Goal: Information Seeking & Learning: Check status

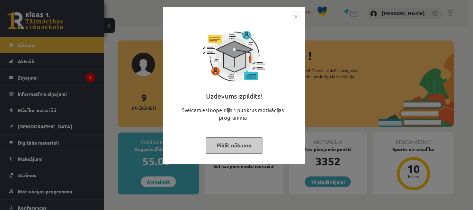
click at [233, 146] on button "Pildīt nākamo" at bounding box center [234, 146] width 57 height 16
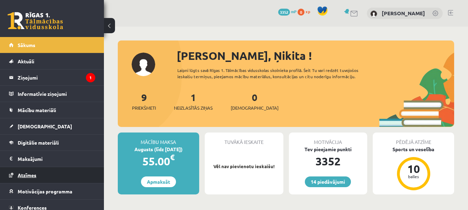
click at [30, 175] on span "Atzīmes" at bounding box center [27, 175] width 19 height 6
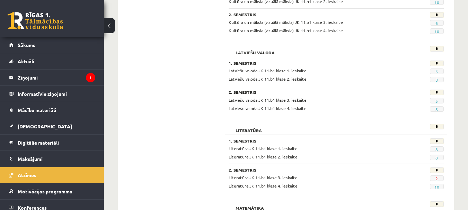
scroll to position [215, 0]
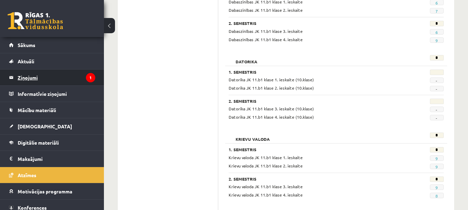
click at [24, 77] on legend "Ziņojumi 1" at bounding box center [57, 78] width 78 height 16
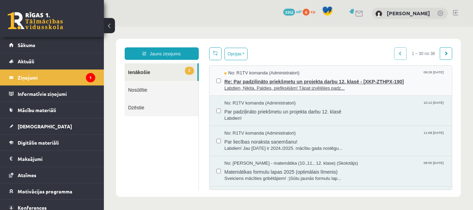
click at [257, 81] on span "Re: Par padziļināto priekšmetu un projekta darbu 12. klasē - [XKP-ZTHPX-190]" at bounding box center [335, 81] width 221 height 9
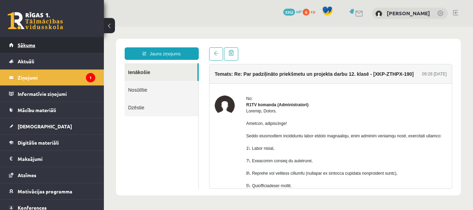
click at [27, 43] on span "Sākums" at bounding box center [27, 45] width 18 height 6
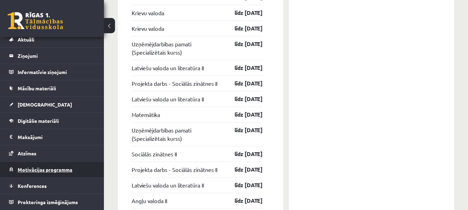
scroll to position [823, 0]
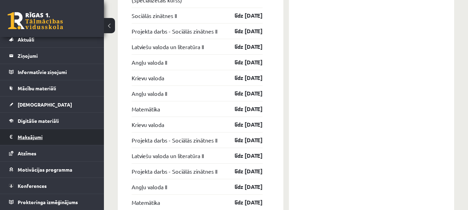
click at [24, 139] on legend "Maksājumi 0" at bounding box center [57, 137] width 78 height 16
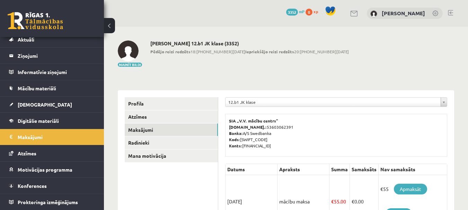
click at [450, 12] on link at bounding box center [450, 13] width 5 height 6
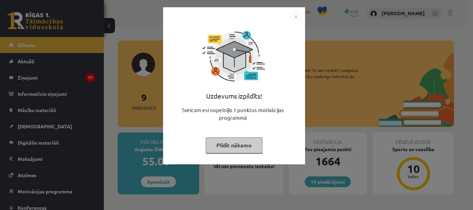
click at [246, 147] on button "Pildīt nākamo" at bounding box center [234, 146] width 57 height 16
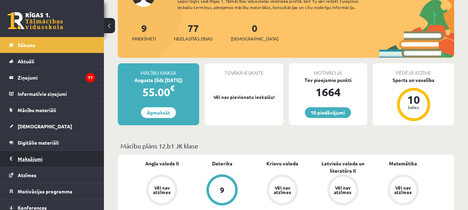
scroll to position [22, 0]
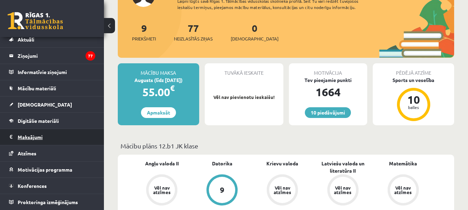
click at [31, 136] on legend "Maksājumi 0" at bounding box center [57, 137] width 78 height 16
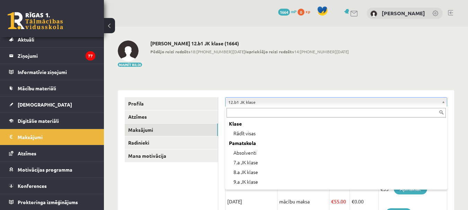
scroll to position [193, 0]
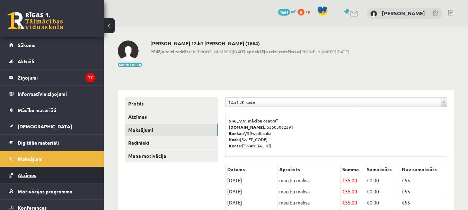
click at [29, 178] on span "Atzīmes" at bounding box center [27, 175] width 19 height 6
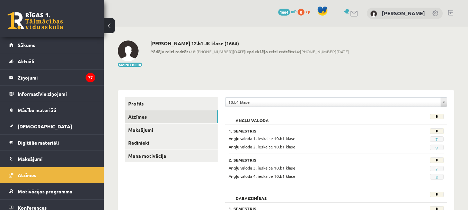
scroll to position [35, 0]
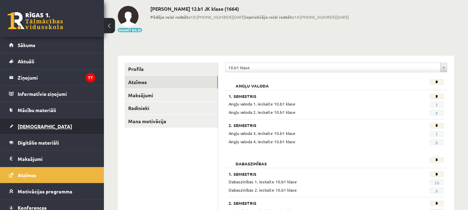
click at [29, 127] on span "[DEMOGRAPHIC_DATA]" at bounding box center [45, 126] width 54 height 6
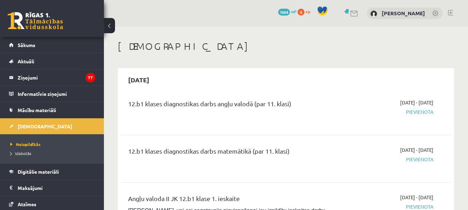
scroll to position [35, 0]
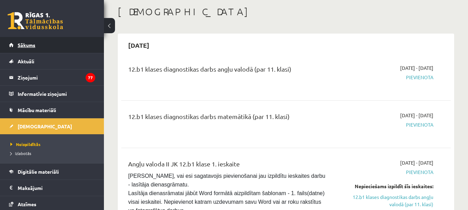
click at [31, 46] on span "Sākums" at bounding box center [27, 45] width 18 height 6
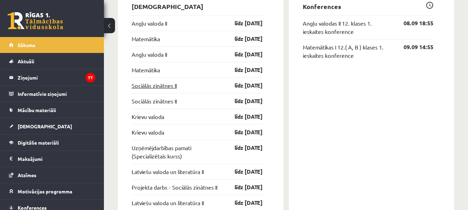
scroll to position [615, 0]
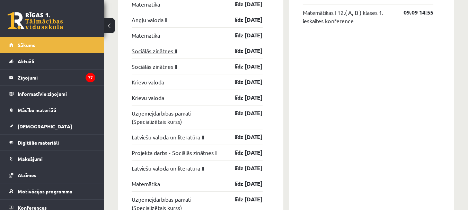
click at [158, 53] on link "Sociālās zinātnes II" at bounding box center [154, 51] width 45 height 8
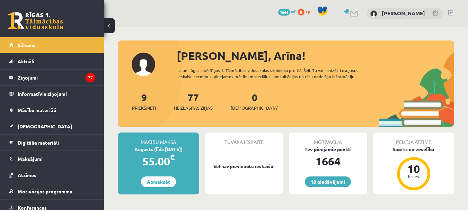
click at [451, 11] on link at bounding box center [450, 13] width 5 height 6
